Goal: Task Accomplishment & Management: Use online tool/utility

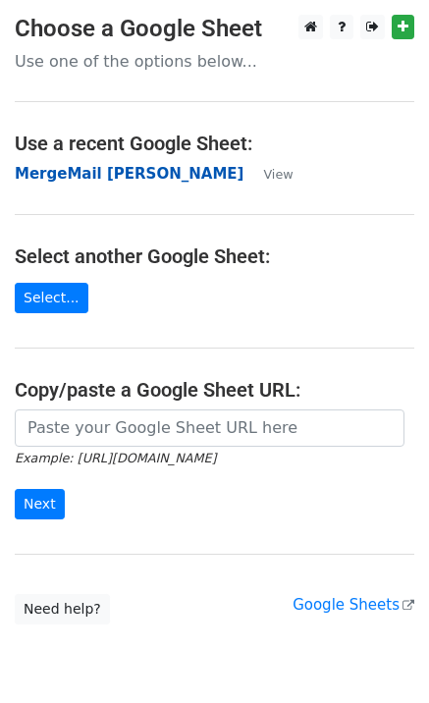
click at [68, 182] on strong "MergeMail [PERSON_NAME]" at bounding box center [129, 174] width 229 height 18
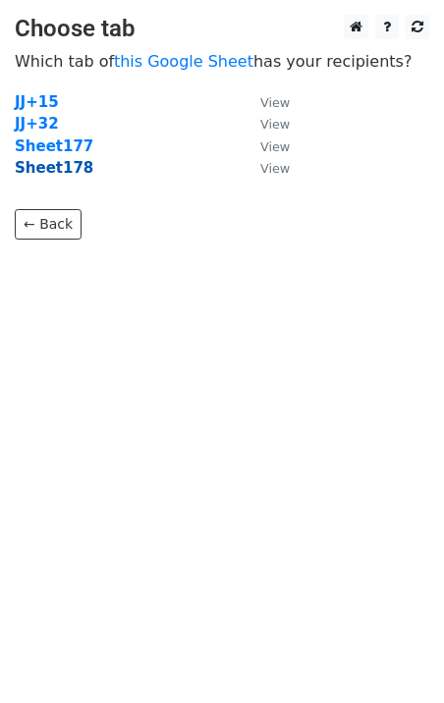
click at [66, 175] on strong "Sheet178" at bounding box center [54, 168] width 79 height 18
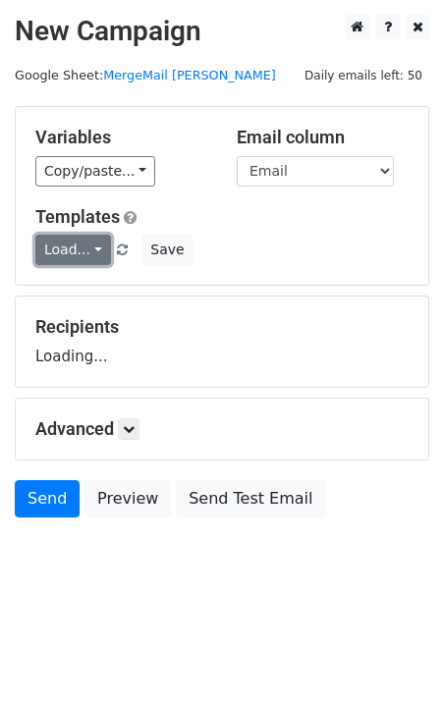
click at [77, 258] on link "Load..." at bounding box center [73, 250] width 76 height 30
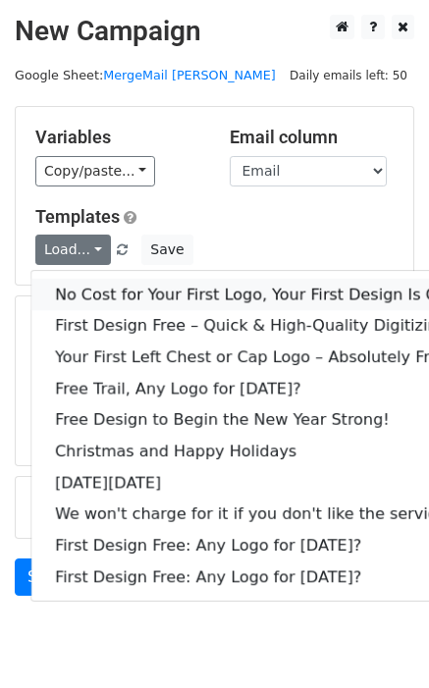
click at [112, 299] on link "No Cost for Your First Logo, Your First Design Is On Us!" at bounding box center [266, 294] width 471 height 31
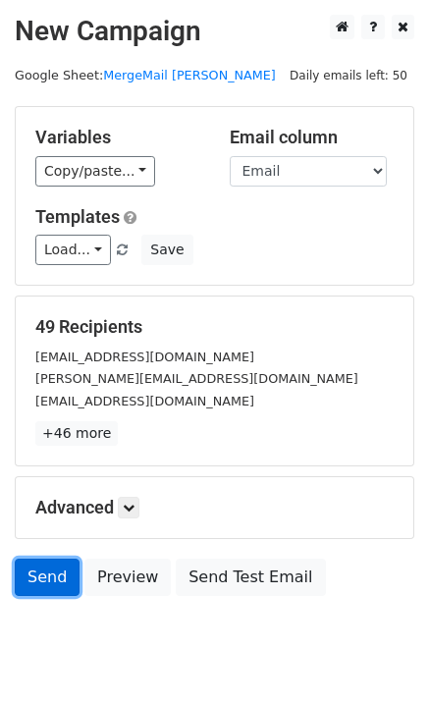
click at [29, 576] on link "Send" at bounding box center [47, 577] width 65 height 37
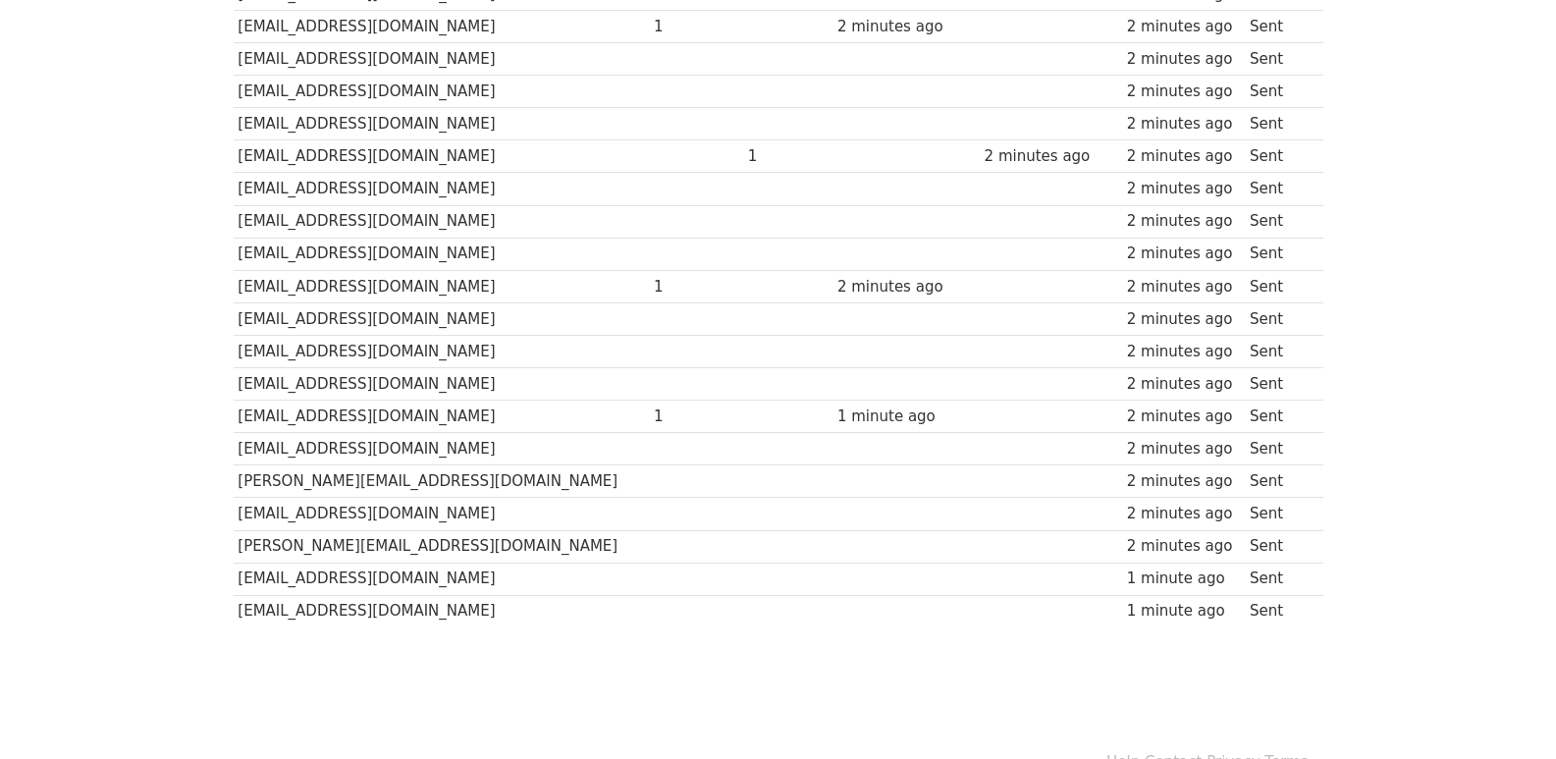
scroll to position [1334, 0]
